Goal: Information Seeking & Learning: Check status

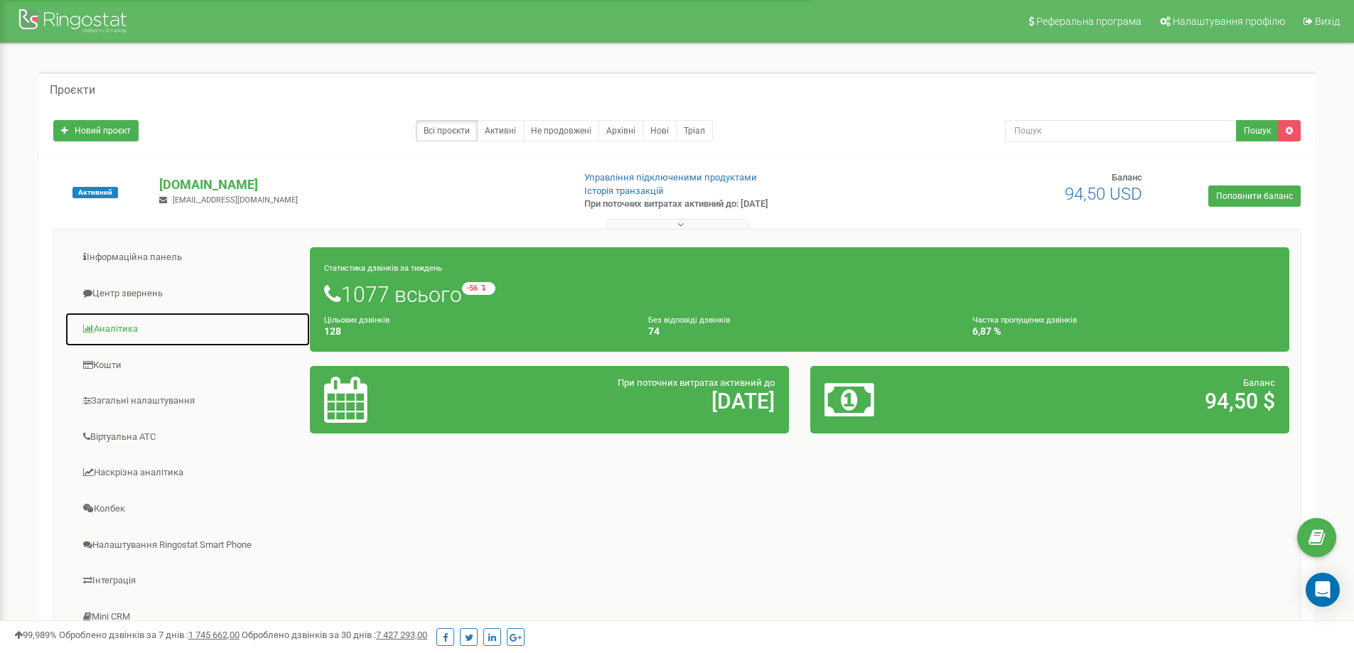
click at [130, 330] on link "Аналiтика" at bounding box center [188, 329] width 246 height 35
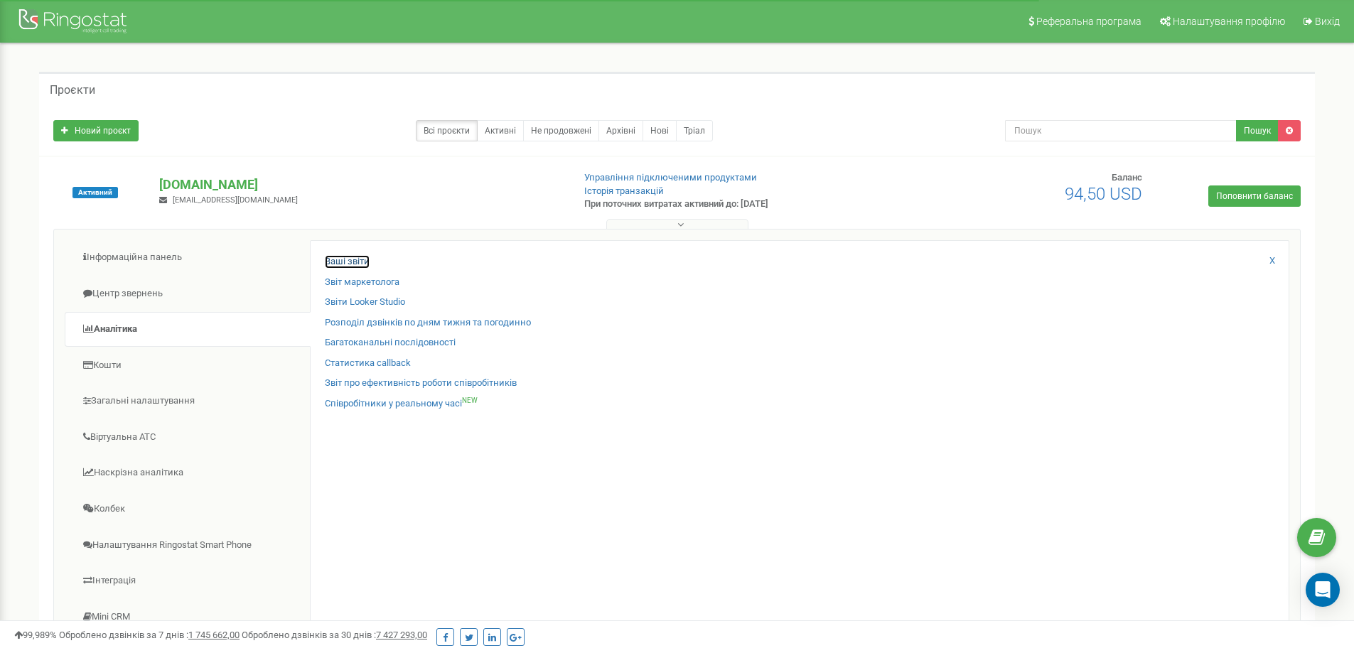
click at [349, 259] on link "Ваші звіти" at bounding box center [347, 261] width 45 height 13
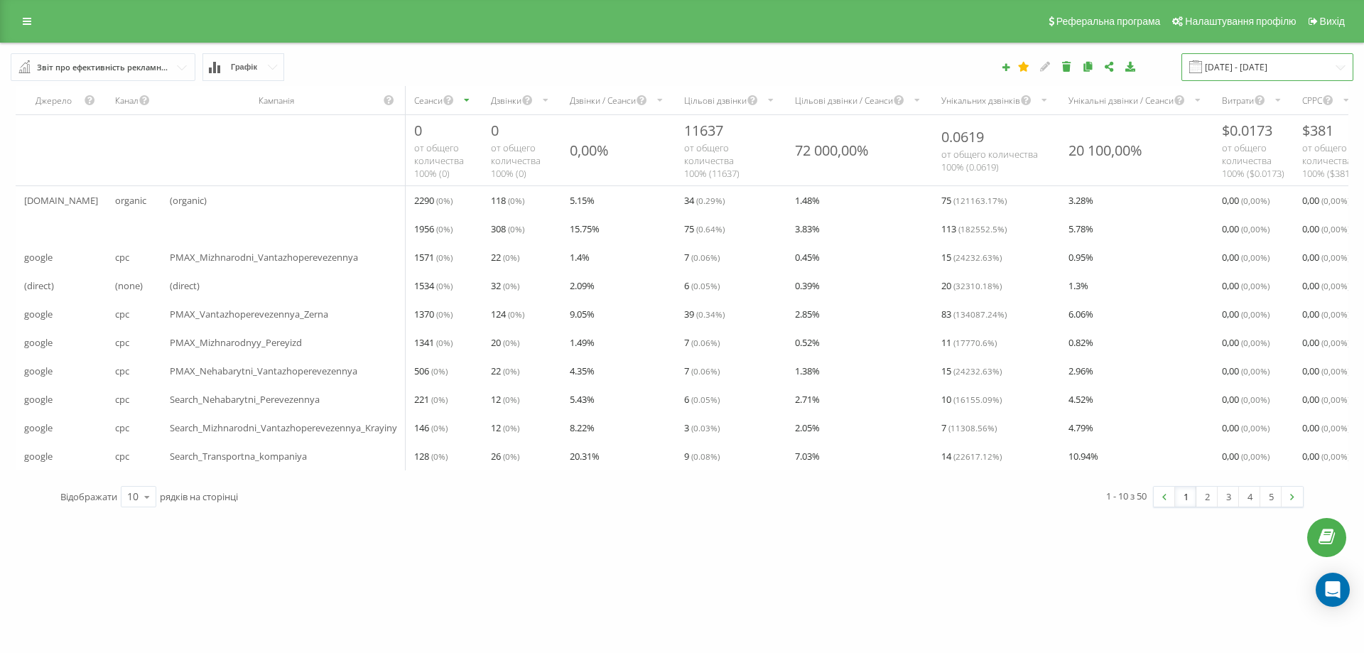
click at [1289, 67] on input "[DATE] - [DATE]" at bounding box center [1268, 67] width 172 height 28
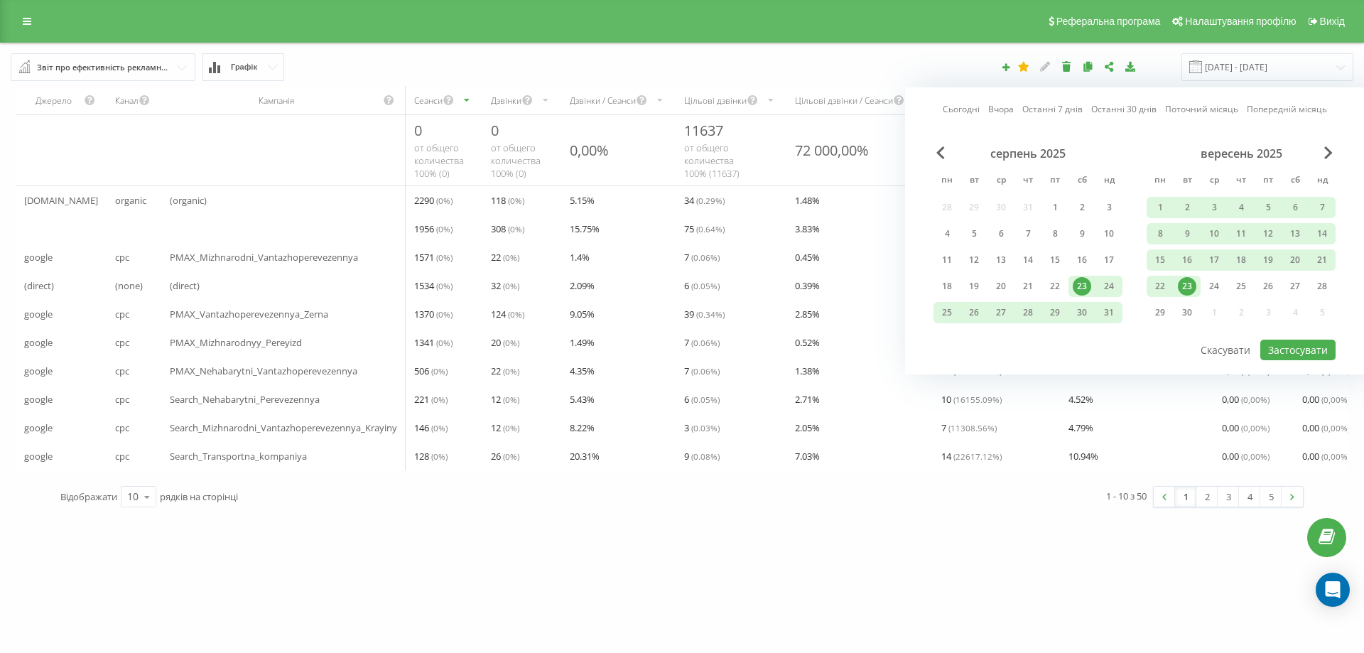
click at [1005, 105] on link "Вчора" at bounding box center [1001, 108] width 26 height 13
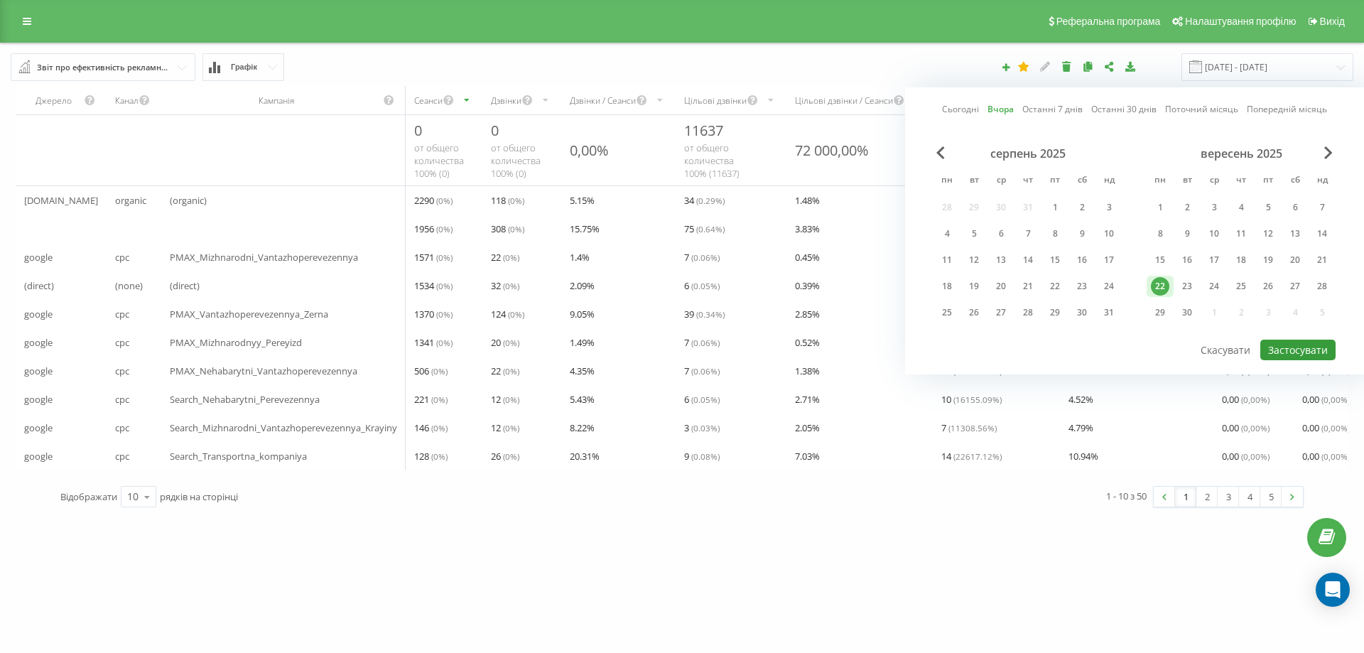
click at [1301, 345] on button "Застосувати" at bounding box center [1297, 350] width 75 height 21
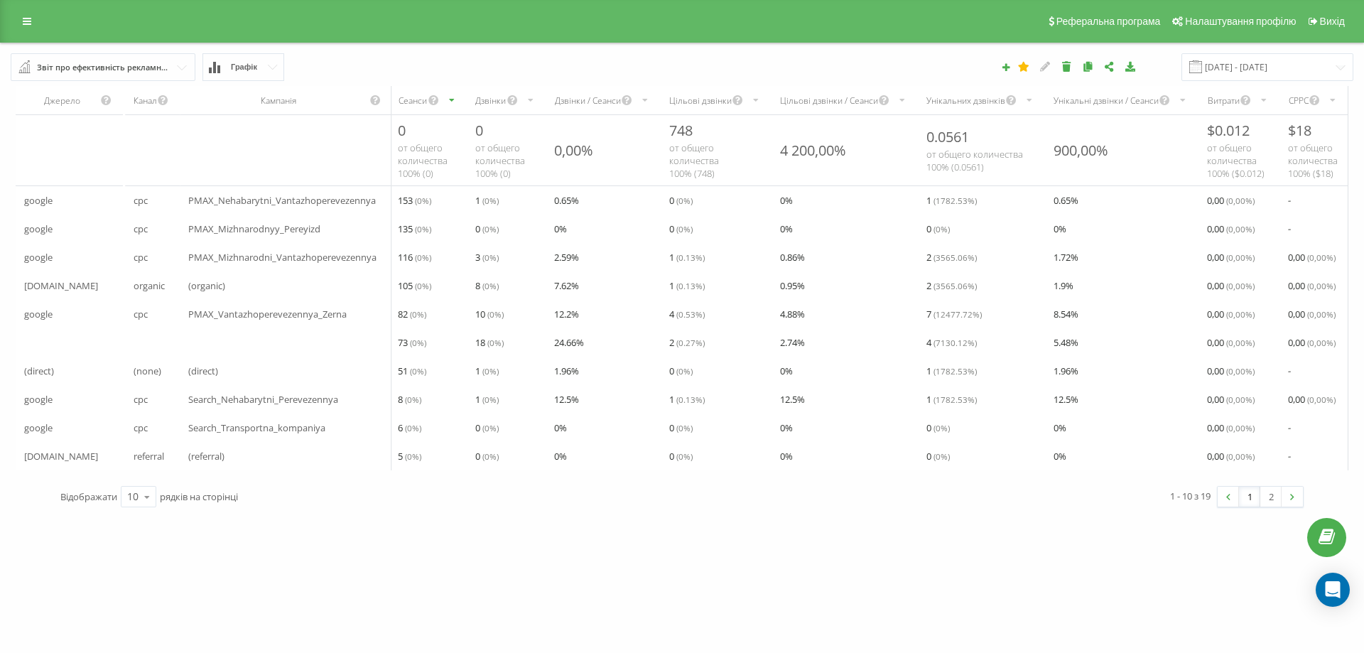
click at [976, 98] on div "Унікальних дзвінків" at bounding box center [965, 100] width 79 height 12
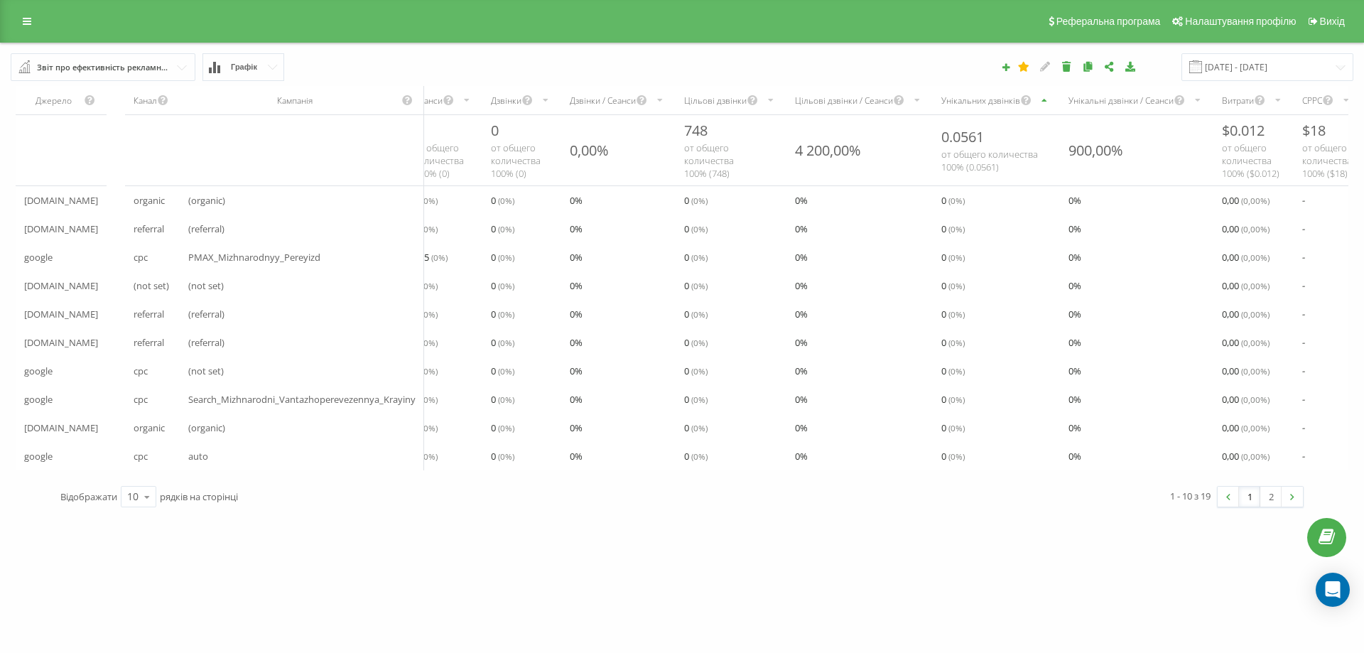
click at [145, 63] on div "Звіт про ефективність рекламних кампаній" at bounding box center [104, 68] width 134 height 16
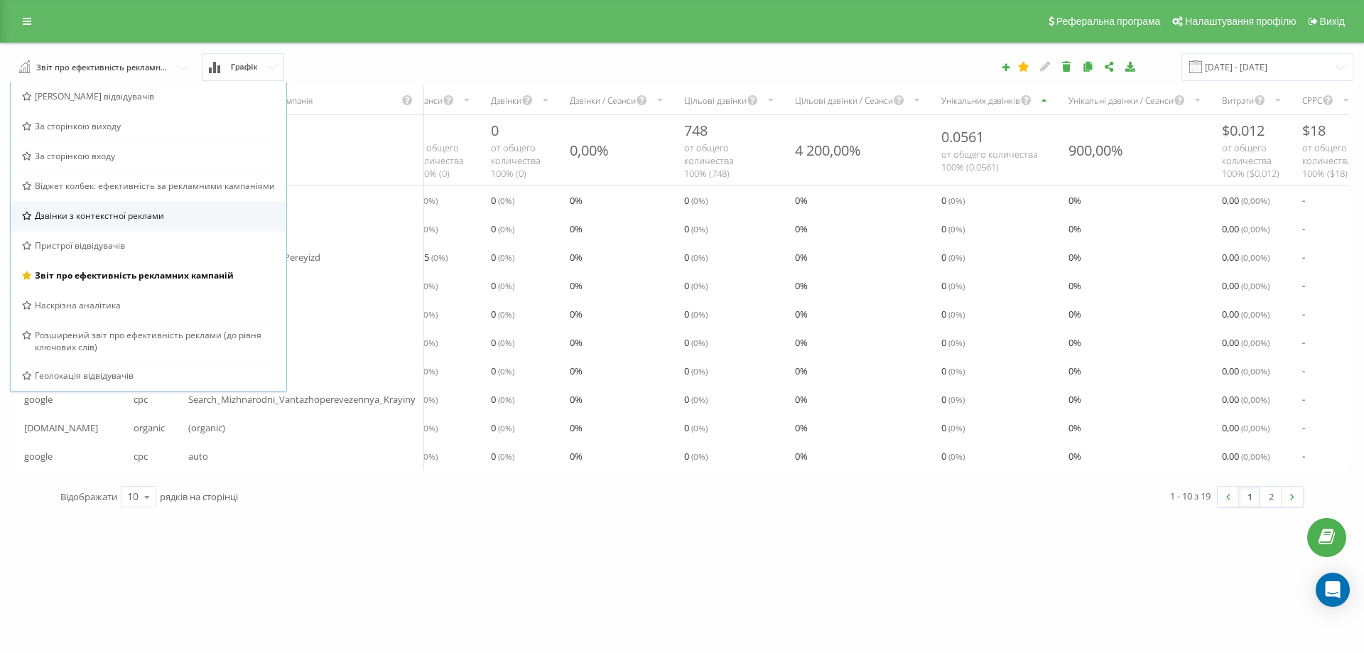
click at [146, 212] on span "Дзвінки з контекстної реклами" at bounding box center [99, 216] width 129 height 12
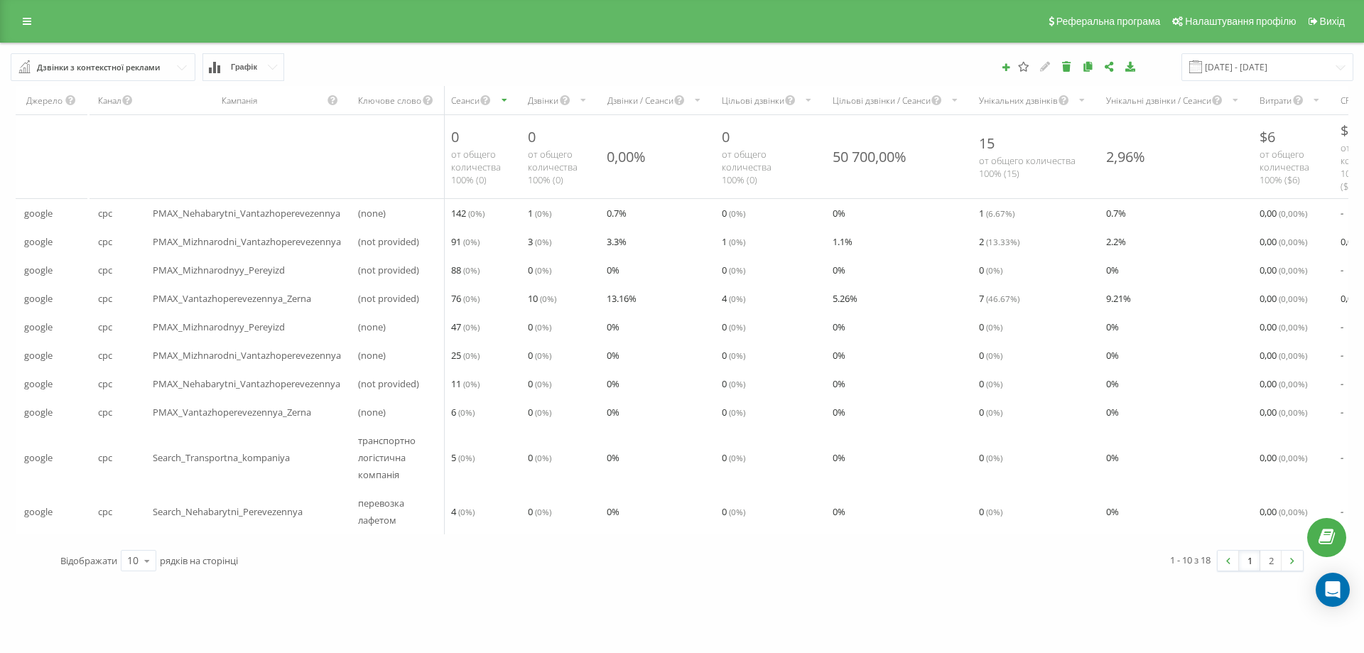
click at [1005, 95] on div "Унікальних дзвінків" at bounding box center [1018, 100] width 79 height 12
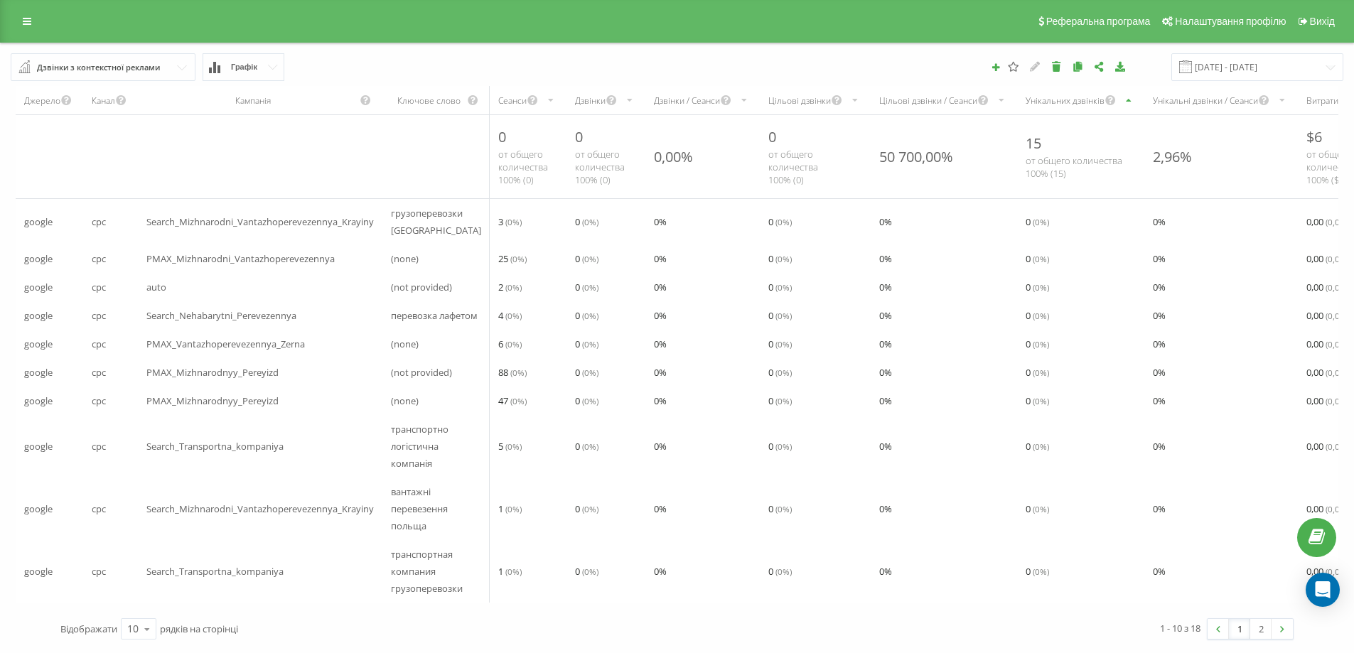
click at [1017, 95] on div "Унікальних дзвінків" at bounding box center [1080, 100] width 127 height 28
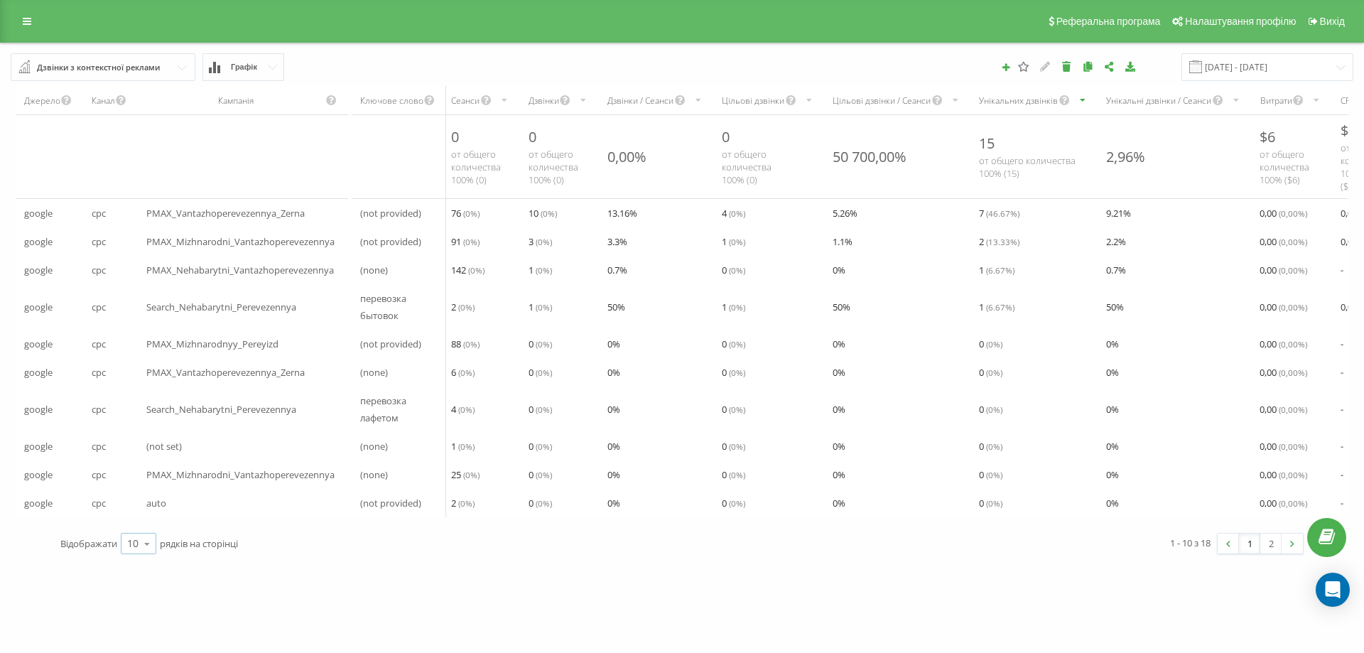
click at [151, 553] on icon at bounding box center [146, 544] width 21 height 28
click at [139, 489] on span "25" at bounding box center [132, 481] width 11 height 13
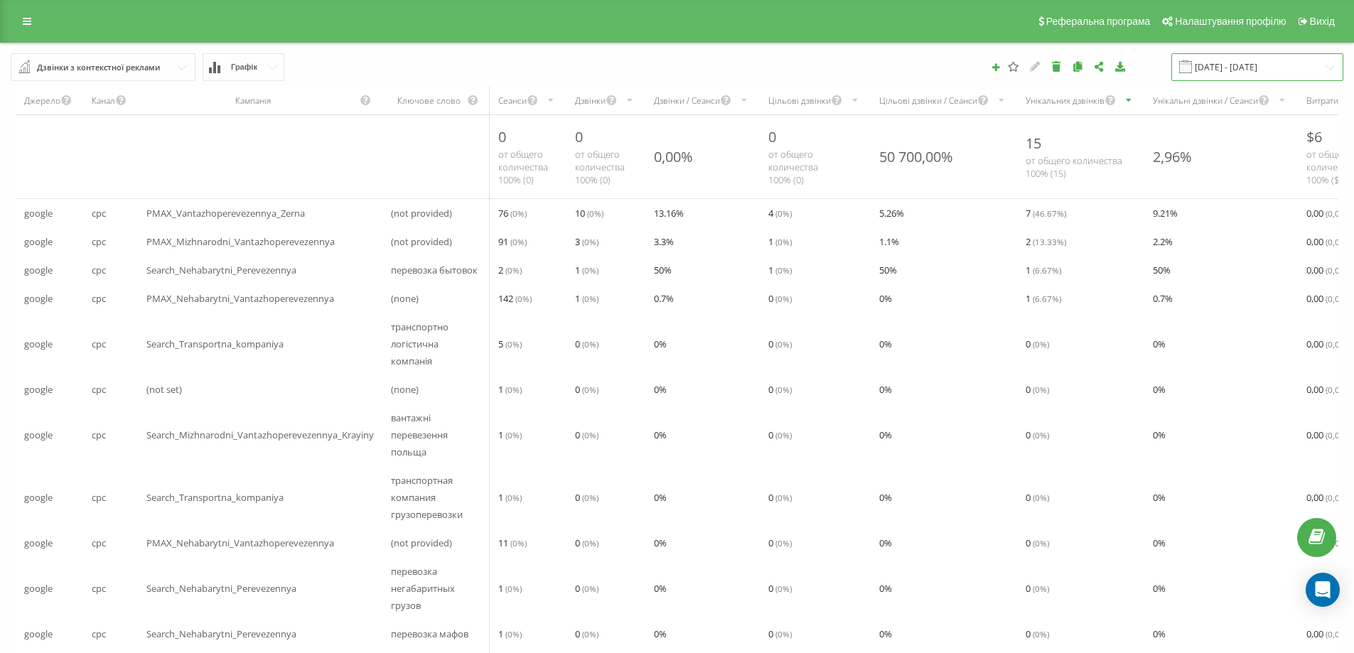
click at [1243, 58] on input "[DATE] - [DATE]" at bounding box center [1257, 67] width 172 height 28
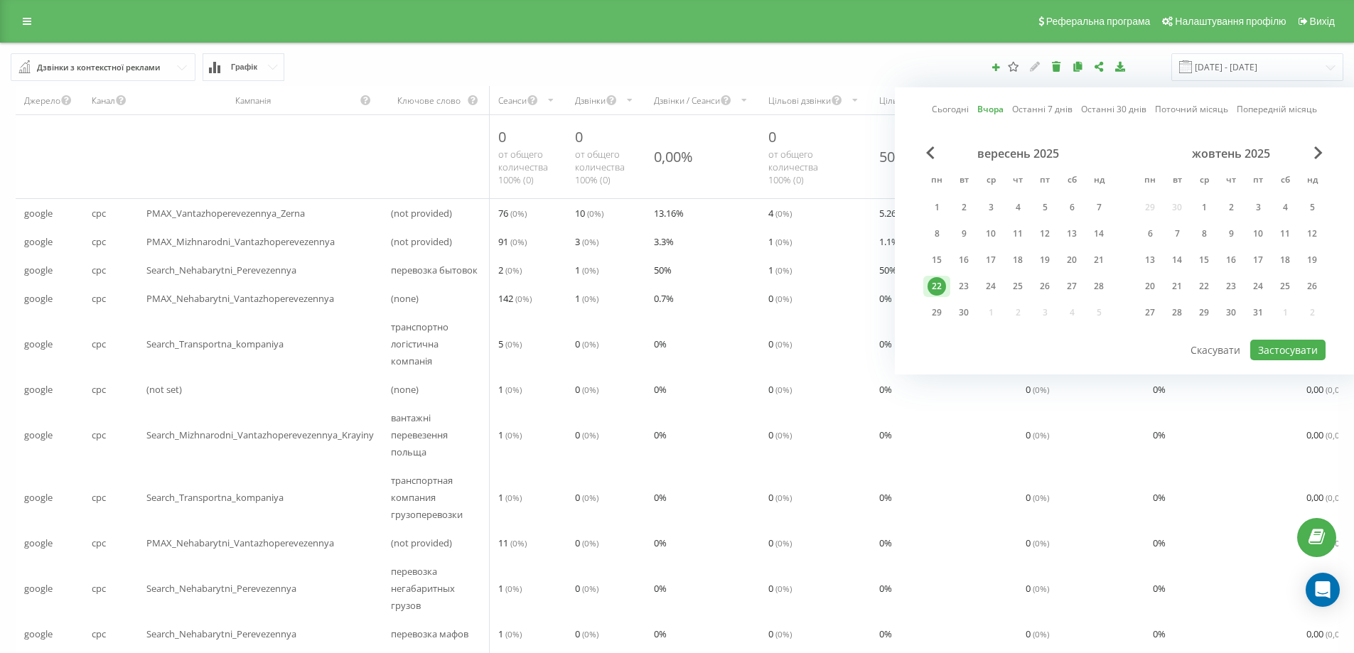
click at [957, 115] on link "Сьогодні" at bounding box center [949, 108] width 37 height 13
click at [1273, 350] on button "Застосувати" at bounding box center [1287, 350] width 75 height 21
type input "[DATE] - [DATE]"
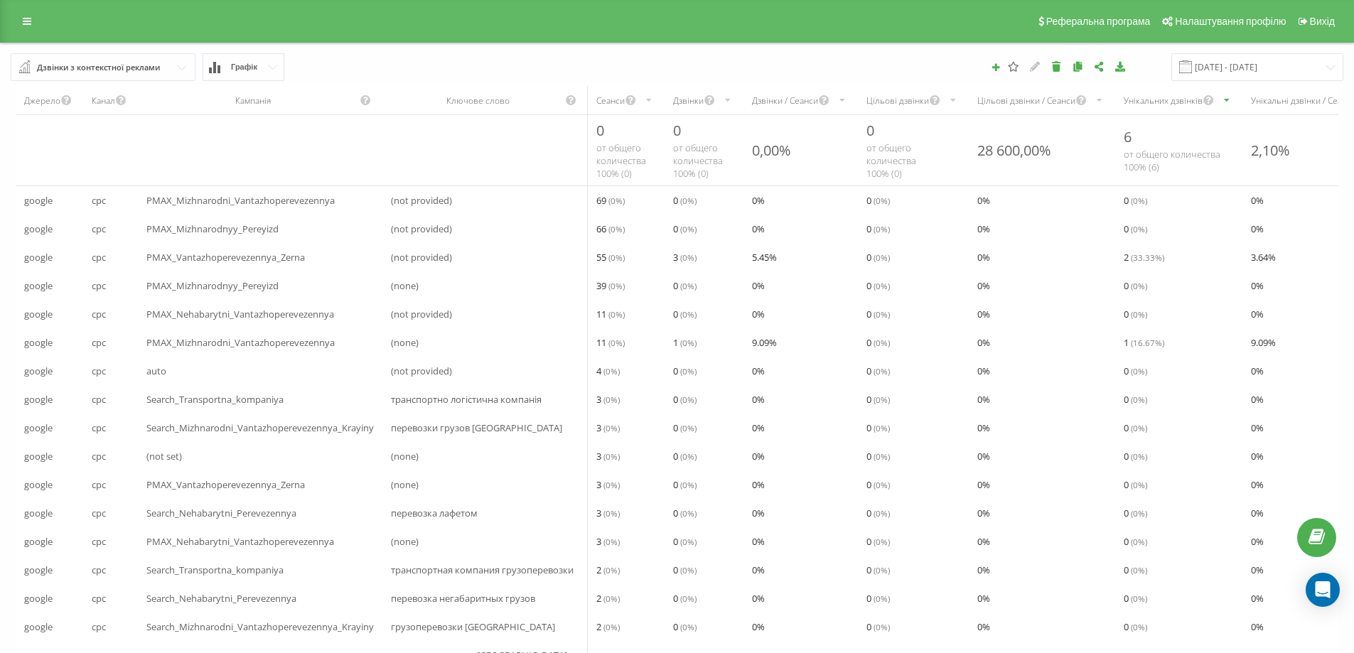
click at [690, 104] on div "Дзвінки" at bounding box center [688, 100] width 31 height 12
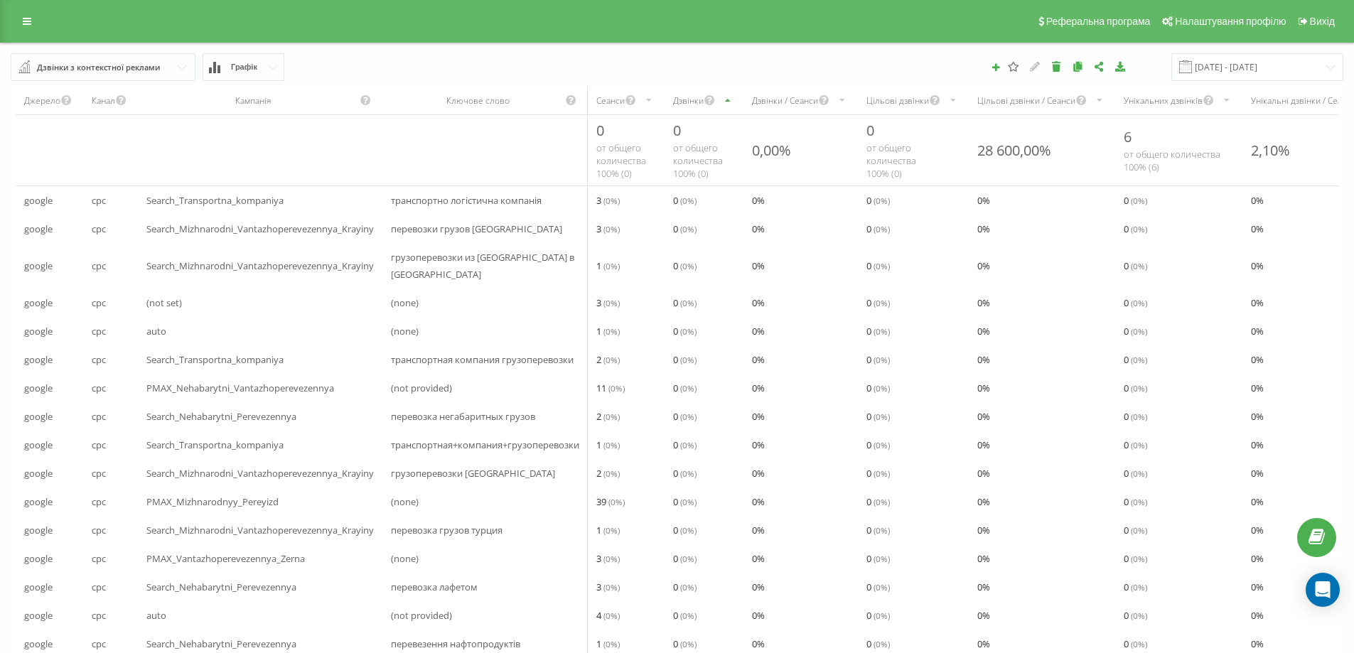
click at [697, 100] on div "Дзвінки" at bounding box center [688, 100] width 31 height 12
